Goal: Task Accomplishment & Management: Use online tool/utility

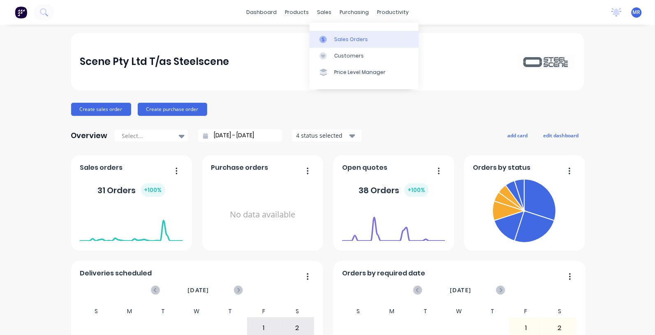
click at [342, 44] on link "Sales Orders" at bounding box center [364, 39] width 109 height 16
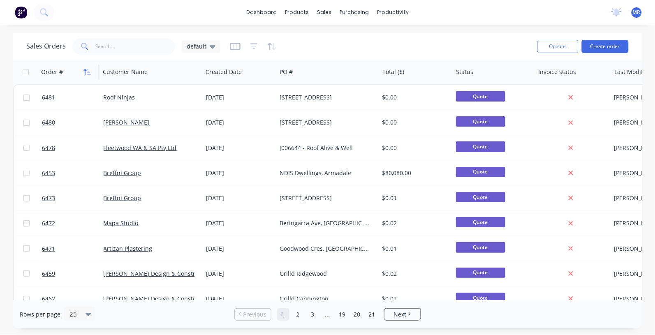
click at [86, 69] on icon "button" at bounding box center [85, 72] width 3 height 6
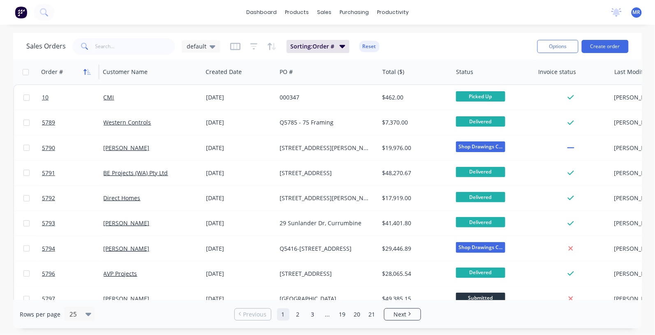
click at [86, 69] on icon "button" at bounding box center [87, 72] width 7 height 7
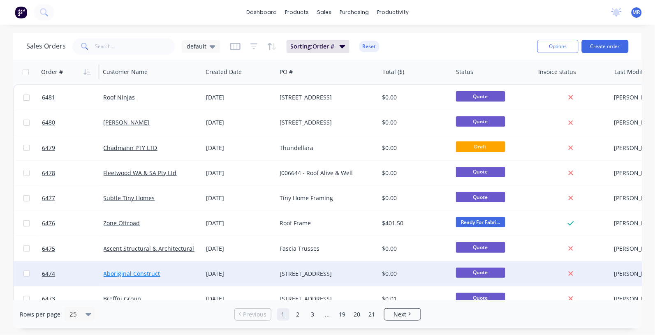
click at [139, 270] on link "Aboriginal Construct" at bounding box center [132, 274] width 57 height 8
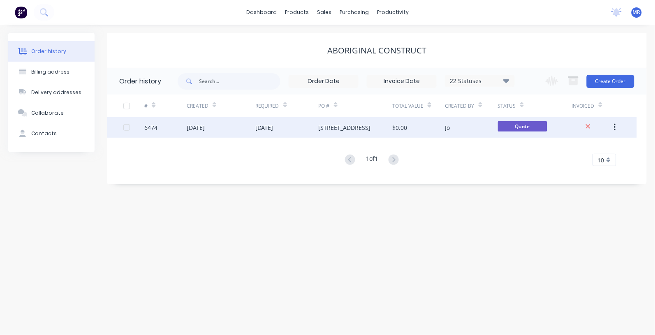
click at [321, 129] on div "[STREET_ADDRESS]" at bounding box center [345, 127] width 52 height 9
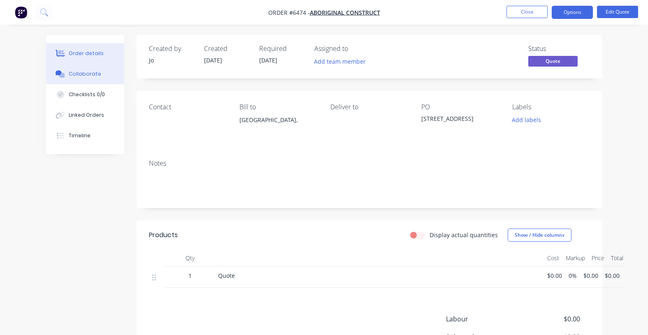
click at [86, 78] on button "Collaborate" at bounding box center [85, 74] width 78 height 21
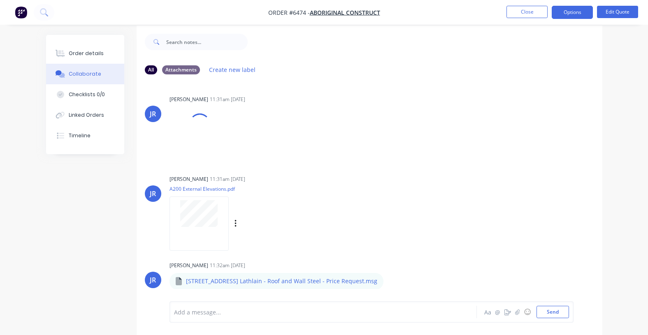
scroll to position [13, 0]
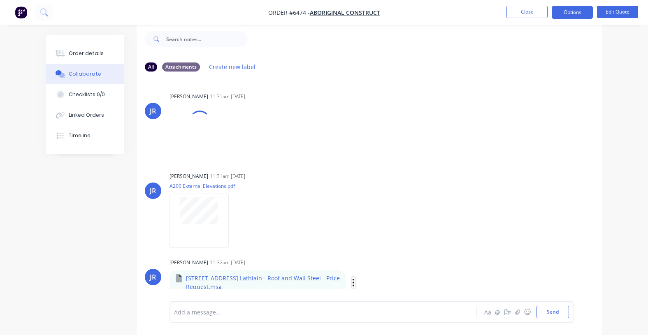
click at [352, 281] on button "button" at bounding box center [353, 283] width 3 height 12
click at [374, 276] on button "Download" at bounding box center [408, 278] width 93 height 19
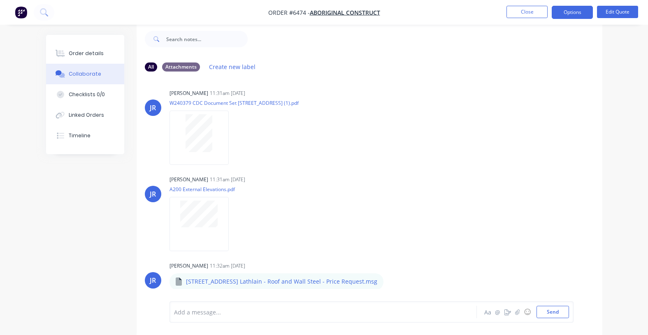
scroll to position [5, 0]
